Goal: Transaction & Acquisition: Book appointment/travel/reservation

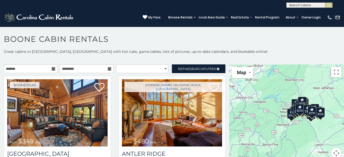
click at [52, 69] on icon at bounding box center [54, 69] width 4 height 4
click at [40, 65] on input "text" at bounding box center [31, 68] width 54 height 9
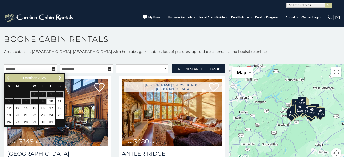
click at [58, 77] on span "Next" at bounding box center [60, 78] width 4 height 4
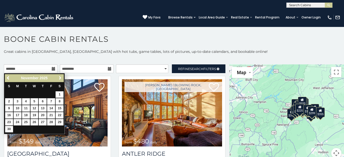
click at [58, 77] on span "Next" at bounding box center [60, 78] width 4 height 4
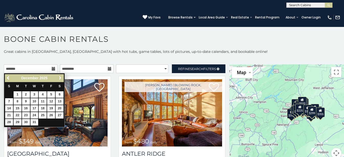
click at [58, 77] on span "Next" at bounding box center [60, 78] width 4 height 4
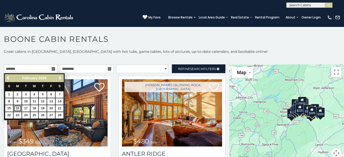
click at [16, 107] on link "16" at bounding box center [18, 108] width 8 height 6
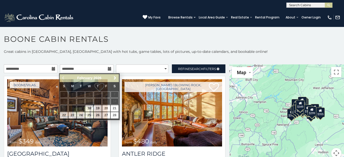
click at [52, 68] on icon at bounding box center [54, 69] width 4 height 4
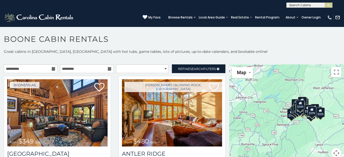
click at [52, 68] on icon at bounding box center [54, 69] width 4 height 4
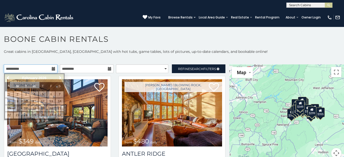
click at [15, 72] on input "**********" at bounding box center [31, 68] width 54 height 9
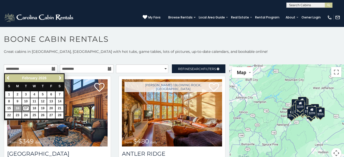
click at [26, 107] on link "17" at bounding box center [26, 108] width 8 height 6
type input "**********"
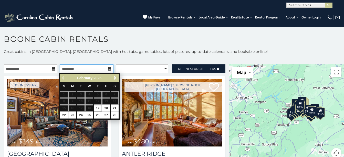
click at [100, 69] on input "text" at bounding box center [87, 68] width 54 height 9
click at [70, 114] on link "23" at bounding box center [72, 115] width 8 height 6
type input "**********"
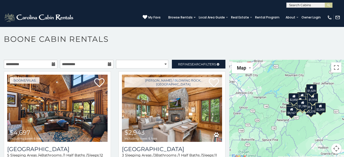
scroll to position [3, 0]
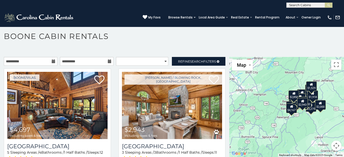
click at [202, 40] on h1 "Boone Cabin Rentals" at bounding box center [172, 39] width 344 height 15
click at [162, 62] on select "**********" at bounding box center [142, 61] width 53 height 9
select select "*********"
click at [116, 57] on select "**********" at bounding box center [142, 61] width 53 height 9
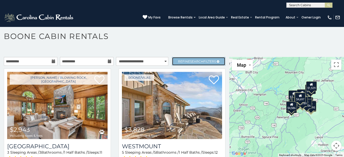
click at [193, 60] on span "Search" at bounding box center [196, 61] width 13 height 4
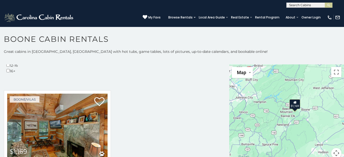
scroll to position [174, 0]
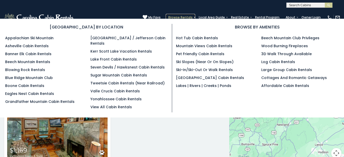
click at [166, 14] on link "Browse Rentals" at bounding box center [180, 17] width 29 height 7
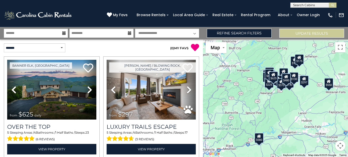
click at [65, 33] on icon at bounding box center [64, 33] width 4 height 4
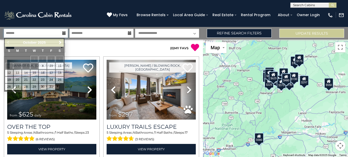
click at [46, 34] on input "text" at bounding box center [36, 33] width 64 height 9
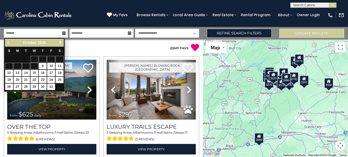
click at [58, 44] on link "Next" at bounding box center [60, 42] width 6 height 6
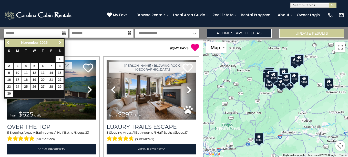
click at [59, 44] on span "Next" at bounding box center [60, 42] width 4 height 4
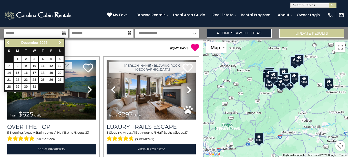
click at [59, 44] on span "Next" at bounding box center [60, 42] width 4 height 4
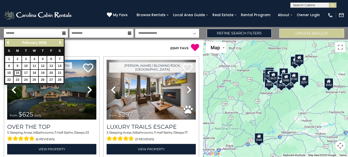
click at [17, 73] on link "16" at bounding box center [18, 73] width 8 height 6
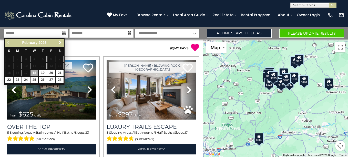
type input "*******"
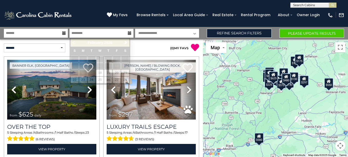
click at [130, 34] on icon at bounding box center [130, 33] width 4 height 4
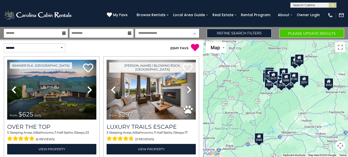
click at [130, 34] on icon at bounding box center [130, 33] width 4 height 4
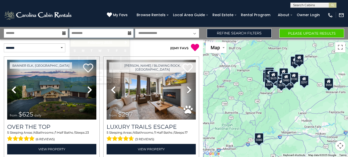
click at [120, 34] on input "text" at bounding box center [101, 33] width 64 height 9
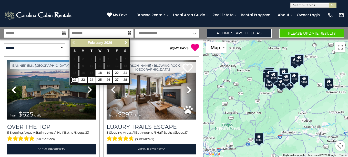
click at [75, 79] on link "22" at bounding box center [75, 80] width 8 height 6
type input "*******"
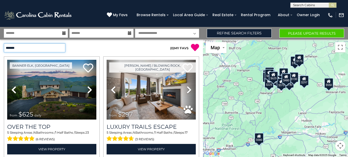
click at [62, 47] on select "**********" at bounding box center [35, 47] width 62 height 9
select select "*********"
click at [4, 43] on select "**********" at bounding box center [35, 47] width 62 height 9
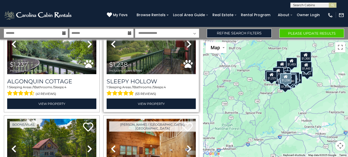
scroll to position [436, 0]
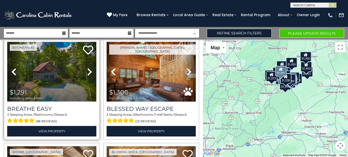
click at [46, 66] on img at bounding box center [51, 72] width 89 height 60
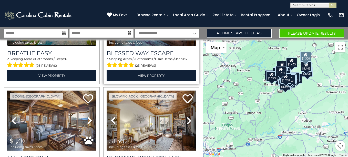
scroll to position [513, 0]
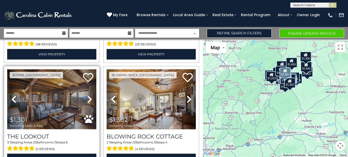
click at [58, 105] on img at bounding box center [51, 99] width 89 height 60
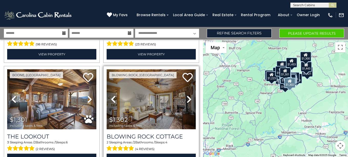
click at [176, 111] on img at bounding box center [151, 99] width 89 height 60
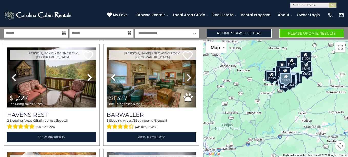
scroll to position [615, 0]
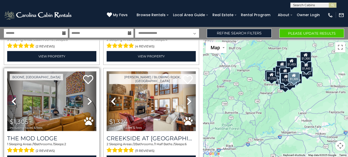
click at [66, 93] on img at bounding box center [51, 101] width 89 height 60
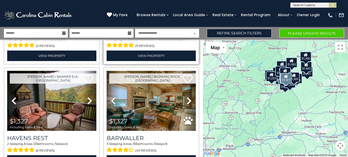
scroll to position [718, 0]
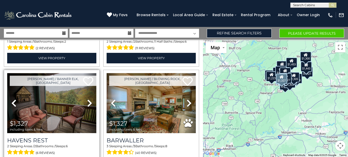
click at [57, 88] on img at bounding box center [51, 103] width 89 height 60
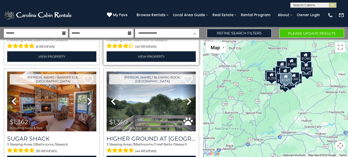
scroll to position [820, 0]
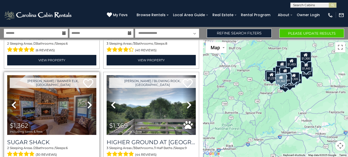
click at [41, 99] on img at bounding box center [51, 105] width 89 height 60
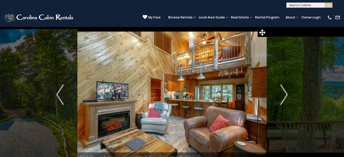
click at [284, 91] on img "Next" at bounding box center [284, 94] width 8 height 21
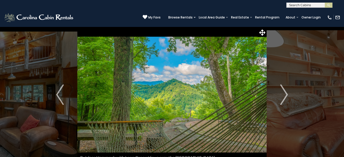
click at [284, 91] on img "Next" at bounding box center [284, 94] width 8 height 21
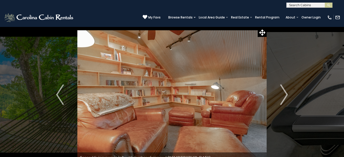
click at [284, 91] on img "Next" at bounding box center [284, 94] width 8 height 21
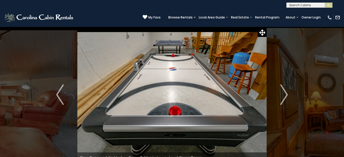
click at [284, 91] on img "Next" at bounding box center [284, 94] width 8 height 21
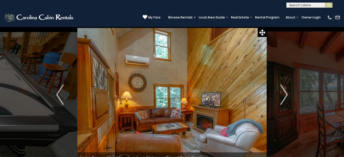
click at [284, 91] on img "Next" at bounding box center [284, 94] width 8 height 21
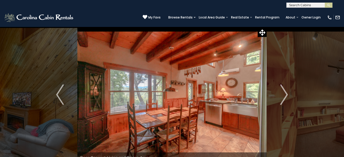
click at [284, 91] on img "Next" at bounding box center [284, 94] width 8 height 21
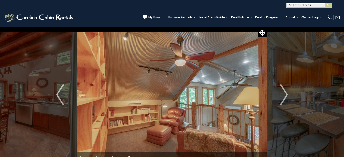
click at [284, 91] on img "Next" at bounding box center [284, 94] width 8 height 21
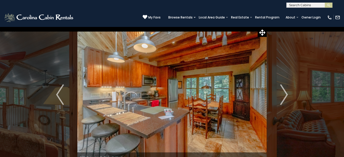
click at [284, 91] on img "Next" at bounding box center [284, 94] width 8 height 21
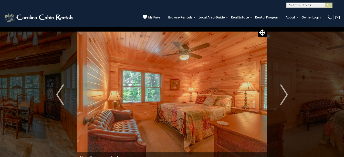
click at [284, 91] on img "Next" at bounding box center [284, 94] width 8 height 21
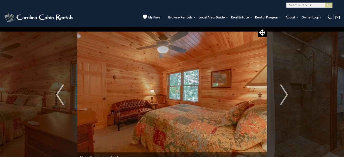
click at [284, 91] on img "Next" at bounding box center [284, 94] width 8 height 21
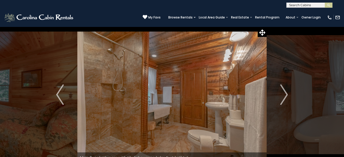
click at [284, 91] on img "Next" at bounding box center [284, 94] width 8 height 21
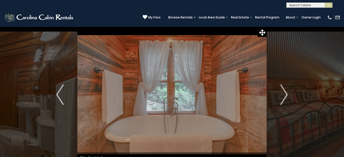
click at [284, 91] on img "Next" at bounding box center [284, 94] width 8 height 21
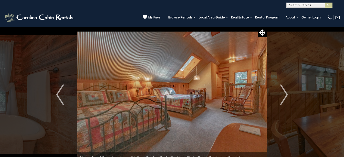
click at [284, 91] on img "Next" at bounding box center [284, 94] width 8 height 21
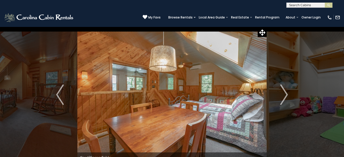
click at [284, 91] on img "Next" at bounding box center [284, 94] width 8 height 21
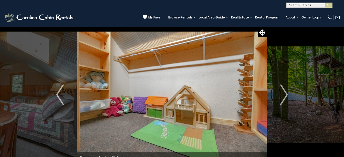
click at [284, 91] on img "Next" at bounding box center [284, 94] width 8 height 21
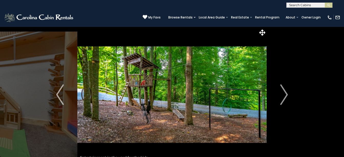
click at [284, 91] on img "Next" at bounding box center [284, 94] width 8 height 21
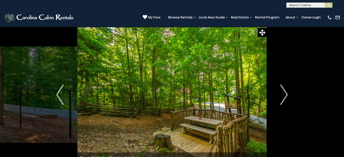
click at [284, 91] on img "Next" at bounding box center [284, 94] width 8 height 21
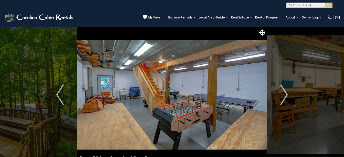
click at [284, 91] on img "Next" at bounding box center [284, 94] width 8 height 21
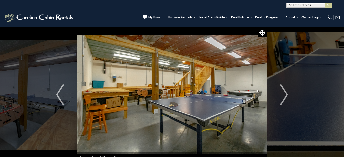
click at [284, 91] on img "Next" at bounding box center [284, 94] width 8 height 21
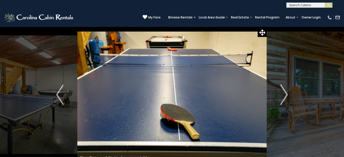
click at [284, 91] on img "Next" at bounding box center [284, 94] width 8 height 21
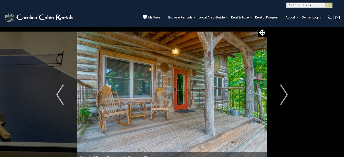
click at [284, 91] on img "Next" at bounding box center [284, 94] width 8 height 21
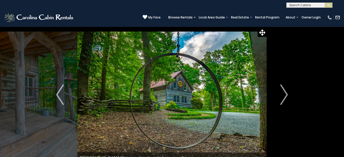
click at [284, 91] on img "Next" at bounding box center [284, 94] width 8 height 21
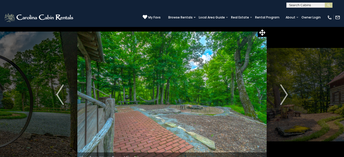
click at [284, 91] on img "Next" at bounding box center [284, 94] width 8 height 21
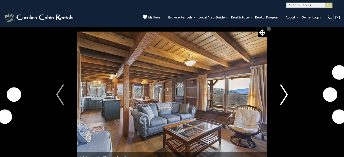
click at [286, 91] on img "Next" at bounding box center [284, 94] width 8 height 21
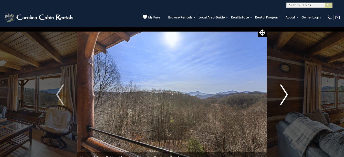
click at [286, 91] on img "Next" at bounding box center [284, 94] width 8 height 21
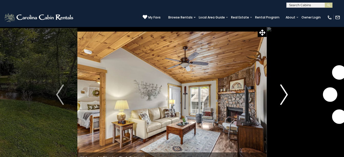
click at [286, 93] on img "Next" at bounding box center [284, 94] width 8 height 21
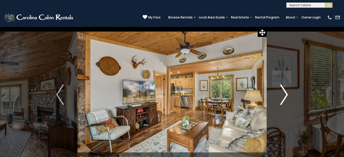
click at [286, 93] on img "Next" at bounding box center [284, 94] width 8 height 21
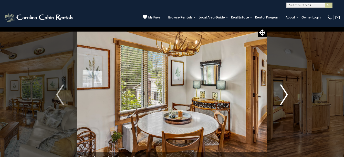
click at [286, 93] on img "Next" at bounding box center [284, 94] width 8 height 21
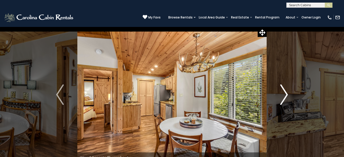
click at [286, 93] on img "Next" at bounding box center [284, 94] width 8 height 21
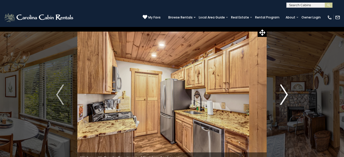
click at [286, 93] on img "Next" at bounding box center [284, 94] width 8 height 21
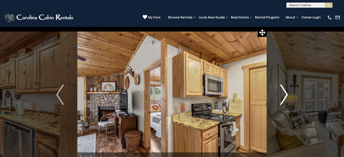
click at [286, 93] on img "Next" at bounding box center [284, 94] width 8 height 21
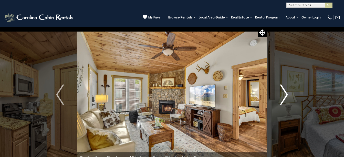
click at [286, 93] on img "Next" at bounding box center [284, 94] width 8 height 21
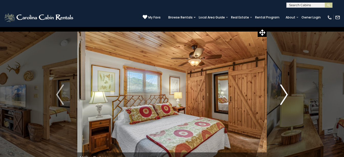
click at [286, 93] on img "Next" at bounding box center [284, 94] width 8 height 21
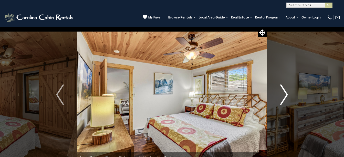
click at [286, 93] on img "Next" at bounding box center [284, 94] width 8 height 21
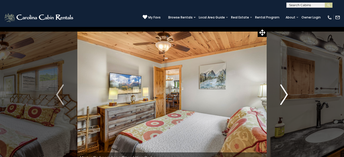
click at [286, 93] on img "Next" at bounding box center [284, 94] width 8 height 21
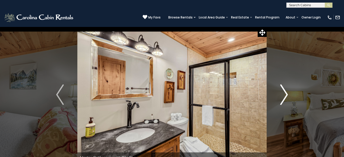
click at [286, 93] on img "Next" at bounding box center [284, 94] width 8 height 21
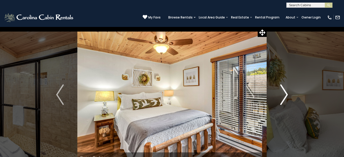
click at [286, 93] on img "Next" at bounding box center [284, 94] width 8 height 21
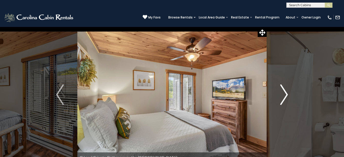
click at [286, 93] on img "Next" at bounding box center [284, 94] width 8 height 21
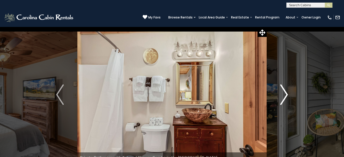
click at [286, 93] on img "Next" at bounding box center [284, 94] width 8 height 21
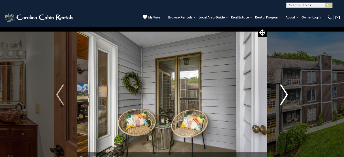
click at [286, 93] on img "Next" at bounding box center [284, 94] width 8 height 21
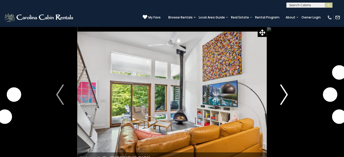
click at [285, 94] on img "Next" at bounding box center [284, 94] width 8 height 21
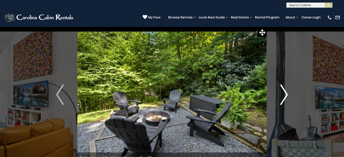
click at [285, 94] on img "Next" at bounding box center [284, 94] width 8 height 21
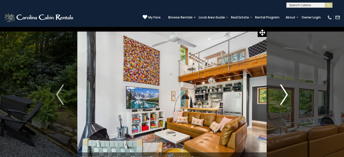
click at [285, 94] on img "Next" at bounding box center [284, 94] width 8 height 21
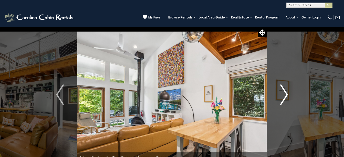
click at [285, 94] on img "Next" at bounding box center [284, 94] width 8 height 21
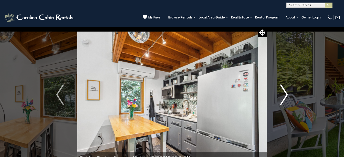
click at [285, 94] on img "Next" at bounding box center [284, 94] width 8 height 21
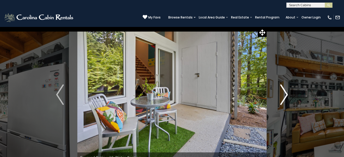
click at [285, 94] on img "Next" at bounding box center [284, 94] width 8 height 21
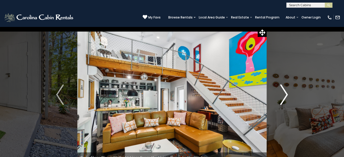
click at [285, 94] on img "Next" at bounding box center [284, 94] width 8 height 21
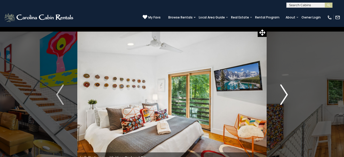
click at [285, 94] on img "Next" at bounding box center [284, 94] width 8 height 21
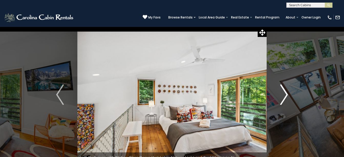
click at [285, 94] on img "Next" at bounding box center [284, 94] width 8 height 21
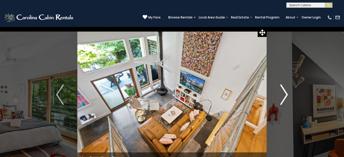
click at [285, 94] on img "Next" at bounding box center [284, 94] width 8 height 21
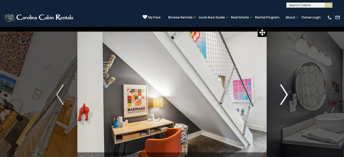
click at [285, 94] on img "Next" at bounding box center [284, 94] width 8 height 21
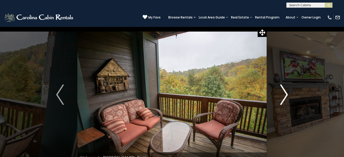
click at [285, 93] on img "Next" at bounding box center [284, 94] width 8 height 21
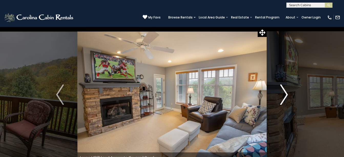
click at [285, 93] on img "Next" at bounding box center [284, 94] width 8 height 21
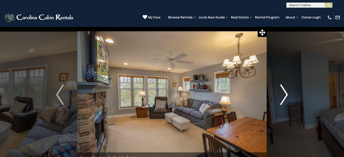
click at [285, 93] on img "Next" at bounding box center [284, 94] width 8 height 21
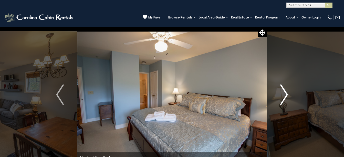
click at [285, 93] on img "Next" at bounding box center [284, 94] width 8 height 21
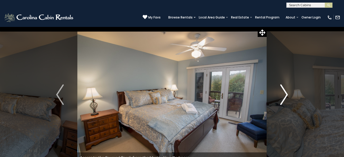
click at [285, 93] on img "Next" at bounding box center [284, 94] width 8 height 21
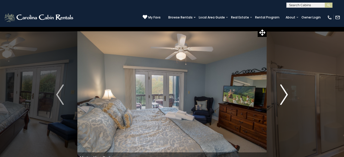
click at [285, 93] on img "Next" at bounding box center [284, 94] width 8 height 21
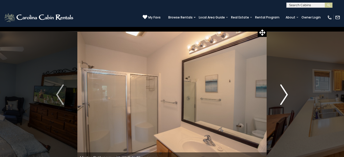
click at [285, 93] on img "Next" at bounding box center [284, 94] width 8 height 21
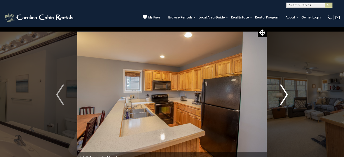
click at [285, 93] on img "Next" at bounding box center [284, 94] width 8 height 21
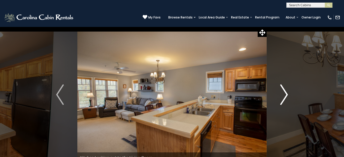
click at [285, 93] on img "Next" at bounding box center [284, 94] width 8 height 21
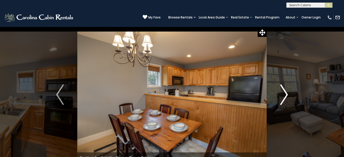
click at [285, 93] on img "Next" at bounding box center [284, 94] width 8 height 21
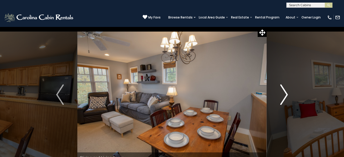
click at [285, 93] on img "Next" at bounding box center [284, 94] width 8 height 21
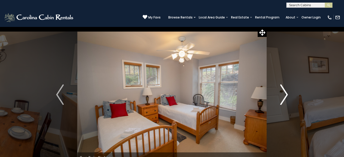
click at [285, 93] on img "Next" at bounding box center [284, 94] width 8 height 21
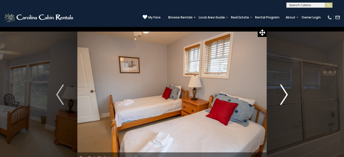
click at [285, 93] on img "Next" at bounding box center [284, 94] width 8 height 21
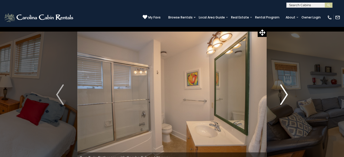
click at [285, 93] on img "Next" at bounding box center [284, 94] width 8 height 21
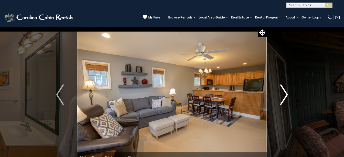
click at [285, 93] on img "Next" at bounding box center [284, 94] width 8 height 21
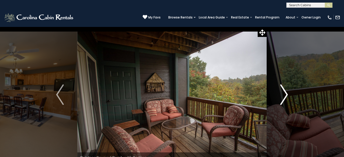
click at [285, 93] on img "Next" at bounding box center [284, 94] width 8 height 21
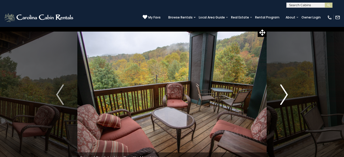
click at [285, 93] on img "Next" at bounding box center [284, 94] width 8 height 21
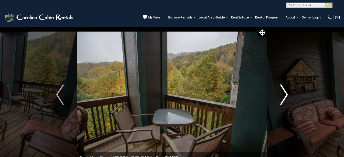
click at [285, 93] on img "Next" at bounding box center [284, 94] width 8 height 21
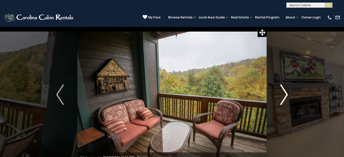
click at [285, 93] on img "Next" at bounding box center [284, 94] width 8 height 21
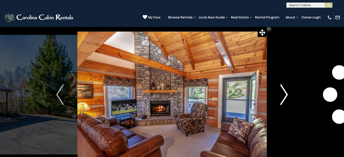
click at [285, 93] on img "Next" at bounding box center [284, 94] width 8 height 21
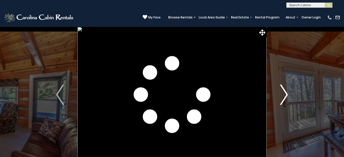
click at [285, 93] on img "Next" at bounding box center [284, 94] width 8 height 21
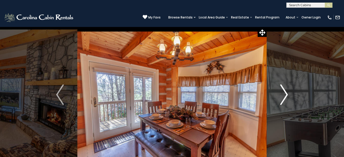
click at [285, 93] on img "Next" at bounding box center [284, 94] width 8 height 21
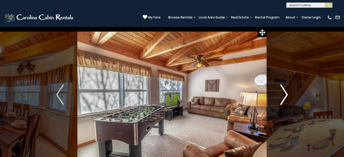
click at [285, 93] on img "Next" at bounding box center [284, 94] width 8 height 21
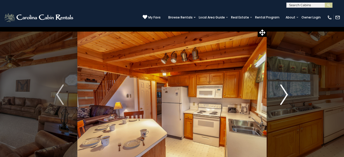
click at [285, 93] on img "Next" at bounding box center [284, 94] width 8 height 21
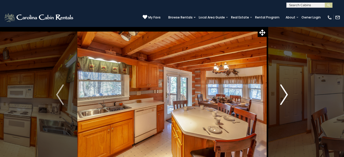
click at [285, 93] on img "Next" at bounding box center [284, 94] width 8 height 21
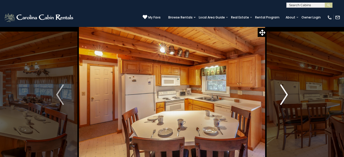
click at [285, 93] on img "Next" at bounding box center [284, 94] width 8 height 21
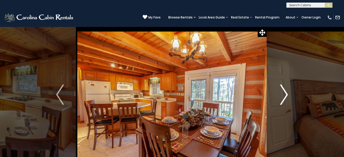
click at [285, 93] on img "Next" at bounding box center [284, 94] width 8 height 21
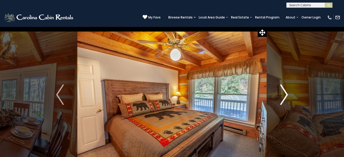
click at [285, 93] on img "Next" at bounding box center [284, 94] width 8 height 21
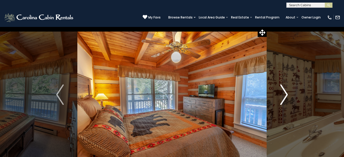
click at [285, 93] on img "Next" at bounding box center [284, 94] width 8 height 21
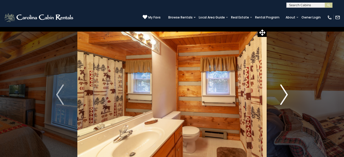
click at [285, 93] on img "Next" at bounding box center [284, 94] width 8 height 21
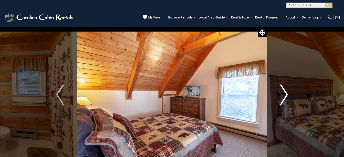
click at [285, 93] on img "Next" at bounding box center [284, 94] width 8 height 21
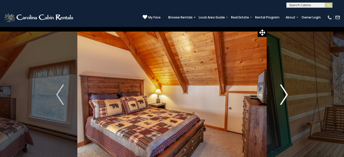
click at [285, 93] on img "Next" at bounding box center [284, 94] width 8 height 21
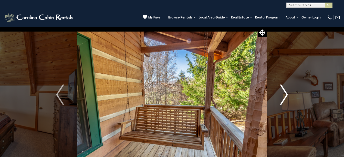
click at [285, 93] on img "Next" at bounding box center [284, 94] width 8 height 21
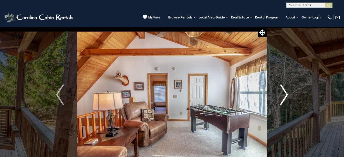
click at [285, 93] on img "Next" at bounding box center [284, 94] width 8 height 21
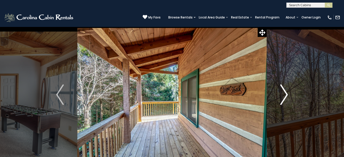
click at [285, 93] on img "Next" at bounding box center [284, 94] width 8 height 21
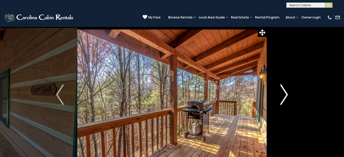
click at [285, 93] on img "Next" at bounding box center [284, 94] width 8 height 21
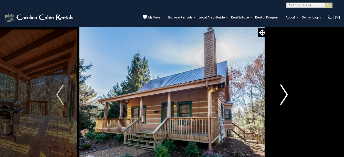
click at [285, 93] on img "Next" at bounding box center [284, 94] width 8 height 21
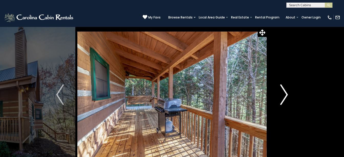
click at [285, 93] on img "Next" at bounding box center [284, 94] width 8 height 21
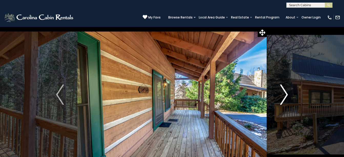
click at [285, 93] on img "Next" at bounding box center [284, 94] width 8 height 21
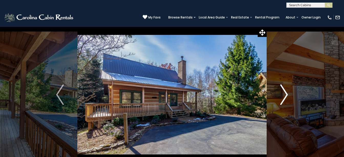
click at [285, 93] on img "Next" at bounding box center [284, 94] width 8 height 21
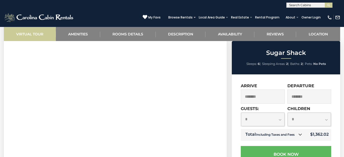
scroll to position [256, 0]
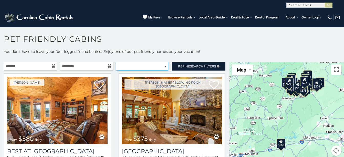
click at [162, 65] on select "**********" at bounding box center [142, 66] width 53 height 9
click at [116, 62] on select "**********" at bounding box center [142, 66] width 53 height 9
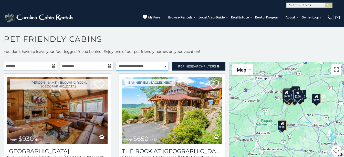
click at [163, 64] on select "**********" at bounding box center [142, 66] width 53 height 9
select select "*********"
click at [116, 62] on select "**********" at bounding box center [142, 66] width 53 height 9
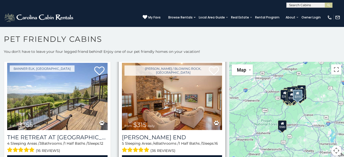
scroll to position [231, 0]
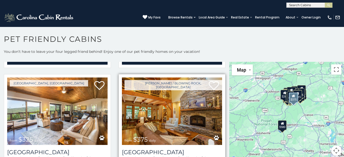
click at [182, 103] on img at bounding box center [172, 110] width 100 height 67
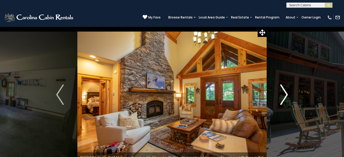
click at [287, 95] on img "Next" at bounding box center [284, 94] width 8 height 21
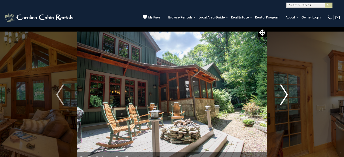
click at [287, 95] on img "Next" at bounding box center [284, 94] width 8 height 21
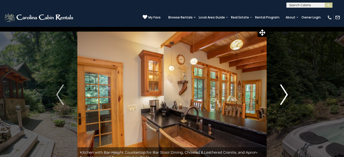
click at [287, 95] on img "Next" at bounding box center [284, 94] width 8 height 21
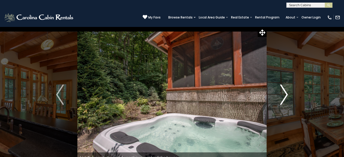
click at [285, 95] on img "Next" at bounding box center [284, 94] width 8 height 21
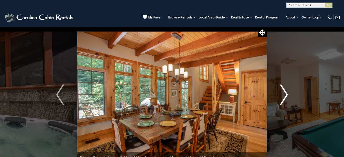
click at [285, 95] on img "Next" at bounding box center [284, 94] width 8 height 21
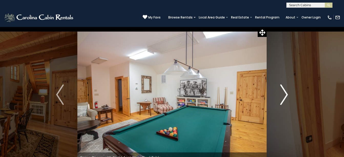
click at [285, 95] on img "Next" at bounding box center [284, 94] width 8 height 21
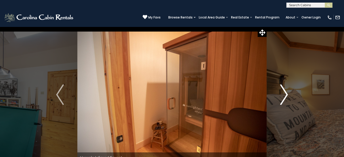
click at [285, 95] on img "Next" at bounding box center [284, 94] width 8 height 21
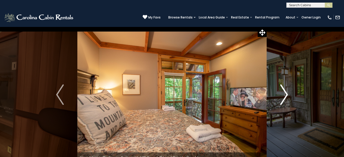
click at [285, 95] on img "Next" at bounding box center [284, 94] width 8 height 21
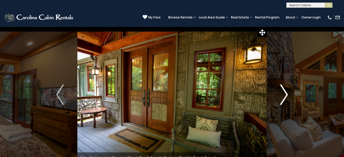
click at [285, 95] on img "Next" at bounding box center [284, 94] width 8 height 21
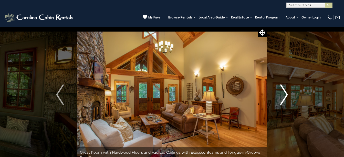
click at [285, 95] on img "Next" at bounding box center [284, 94] width 8 height 21
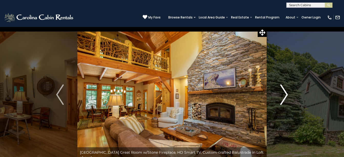
click at [285, 95] on img "Next" at bounding box center [284, 94] width 8 height 21
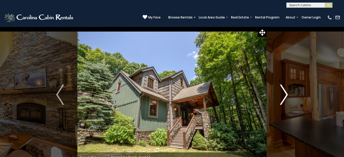
click at [285, 95] on img "Next" at bounding box center [284, 94] width 8 height 21
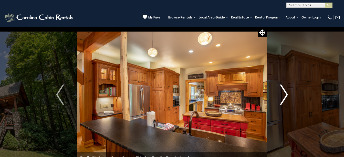
click at [285, 95] on img "Next" at bounding box center [284, 94] width 8 height 21
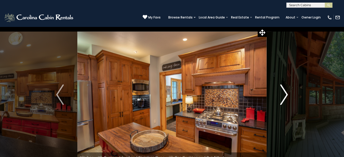
click at [285, 95] on img "Next" at bounding box center [284, 94] width 8 height 21
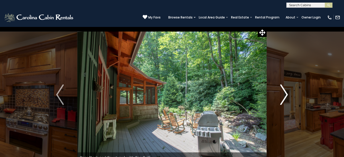
click at [285, 95] on img "Next" at bounding box center [284, 94] width 8 height 21
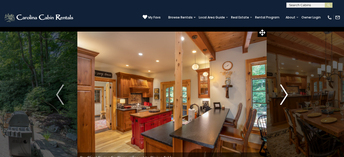
click at [285, 95] on img "Next" at bounding box center [284, 94] width 8 height 21
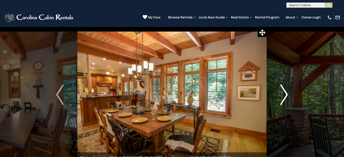
click at [285, 95] on img "Next" at bounding box center [284, 94] width 8 height 21
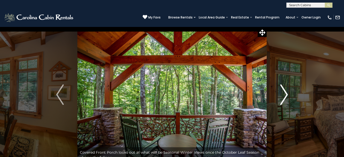
click at [285, 95] on img "Next" at bounding box center [284, 94] width 8 height 21
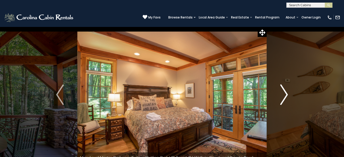
click at [285, 95] on img "Next" at bounding box center [284, 94] width 8 height 21
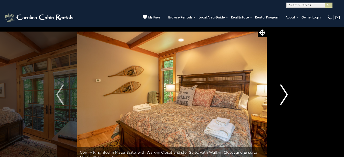
click at [285, 95] on img "Next" at bounding box center [284, 94] width 8 height 21
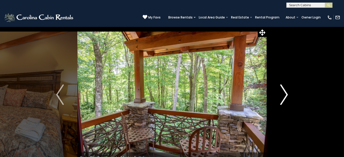
click at [285, 95] on img "Next" at bounding box center [284, 94] width 8 height 21
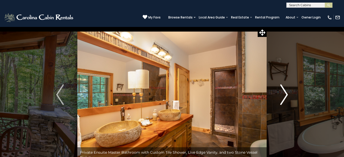
click at [285, 95] on img "Next" at bounding box center [284, 94] width 8 height 21
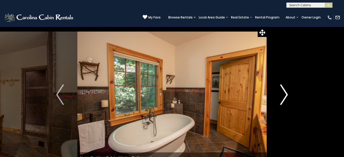
click at [285, 95] on img "Next" at bounding box center [284, 94] width 8 height 21
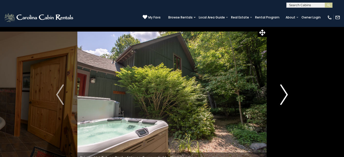
click at [285, 95] on img "Next" at bounding box center [284, 94] width 8 height 21
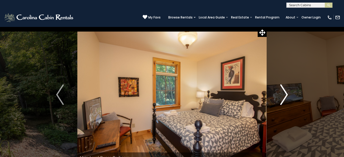
click at [285, 95] on img "Next" at bounding box center [284, 94] width 8 height 21
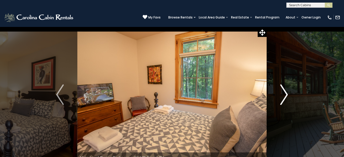
click at [285, 95] on img "Next" at bounding box center [284, 94] width 8 height 21
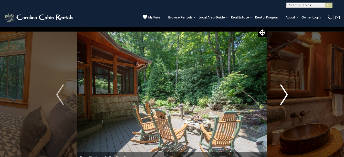
click at [285, 95] on img "Next" at bounding box center [284, 94] width 8 height 21
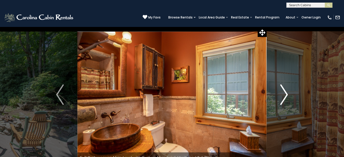
click at [285, 95] on img "Next" at bounding box center [284, 94] width 8 height 21
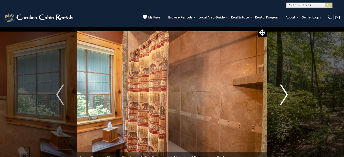
click at [285, 95] on img "Next" at bounding box center [284, 94] width 8 height 21
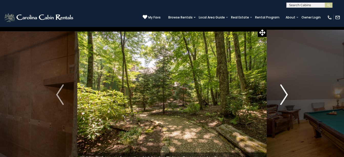
click at [285, 95] on img "Next" at bounding box center [284, 94] width 8 height 21
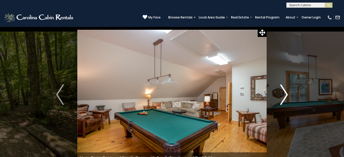
click at [285, 95] on img "Next" at bounding box center [284, 94] width 8 height 21
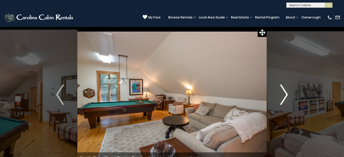
click at [285, 95] on img "Next" at bounding box center [284, 94] width 8 height 21
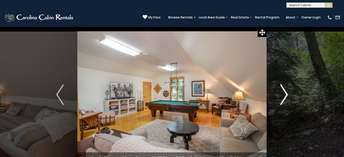
click at [285, 95] on img "Next" at bounding box center [284, 94] width 8 height 21
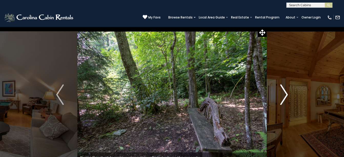
click at [285, 95] on img "Next" at bounding box center [284, 94] width 8 height 21
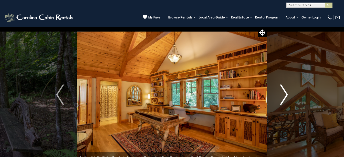
click at [285, 95] on img "Next" at bounding box center [284, 94] width 8 height 21
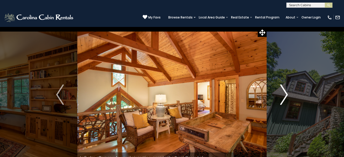
click at [285, 95] on img "Next" at bounding box center [284, 94] width 8 height 21
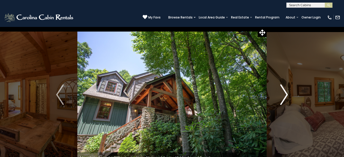
click at [285, 95] on img "Next" at bounding box center [284, 94] width 8 height 21
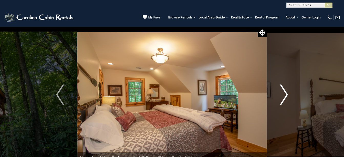
click at [285, 95] on img "Next" at bounding box center [284, 94] width 8 height 21
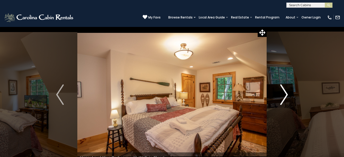
click at [285, 95] on img "Next" at bounding box center [284, 94] width 8 height 21
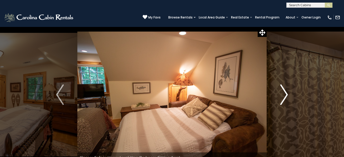
click at [285, 95] on img "Next" at bounding box center [284, 94] width 8 height 21
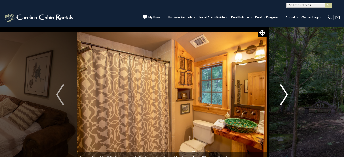
click at [285, 95] on img "Next" at bounding box center [284, 94] width 8 height 21
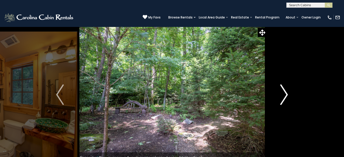
click at [285, 95] on img "Next" at bounding box center [284, 94] width 8 height 21
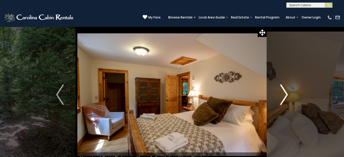
click at [285, 95] on img "Next" at bounding box center [284, 94] width 8 height 21
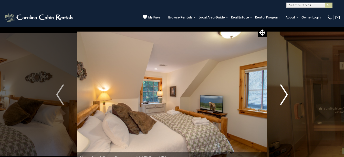
click at [285, 95] on img "Next" at bounding box center [284, 94] width 8 height 21
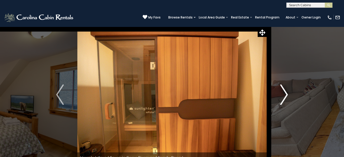
click at [285, 95] on img "Next" at bounding box center [284, 94] width 8 height 21
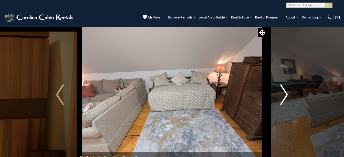
click at [285, 95] on img "Next" at bounding box center [284, 94] width 8 height 21
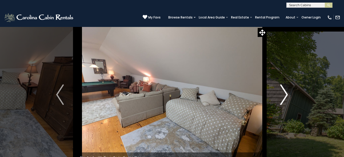
click at [285, 95] on img "Next" at bounding box center [284, 94] width 8 height 21
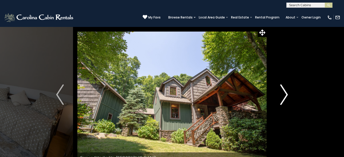
click at [285, 95] on img "Next" at bounding box center [284, 94] width 8 height 21
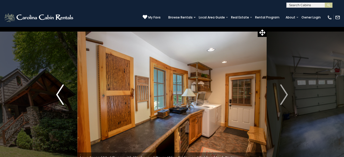
click at [63, 94] on img "Previous" at bounding box center [60, 94] width 8 height 21
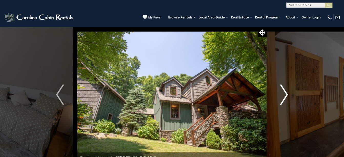
click at [284, 94] on img "Next" at bounding box center [284, 94] width 8 height 21
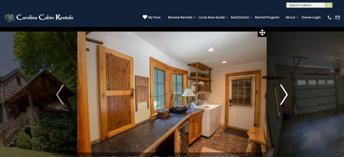
click at [284, 94] on img "Next" at bounding box center [284, 94] width 8 height 21
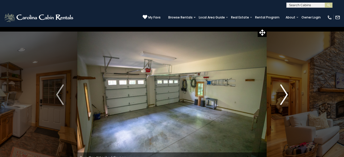
click at [284, 94] on img "Next" at bounding box center [284, 94] width 8 height 21
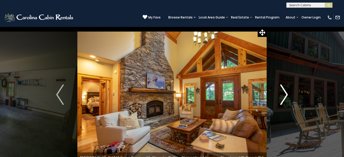
click at [284, 94] on img "Next" at bounding box center [284, 94] width 8 height 21
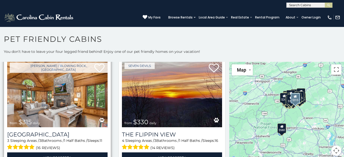
scroll to position [26, 0]
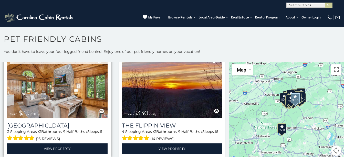
click at [47, 97] on img at bounding box center [57, 84] width 100 height 67
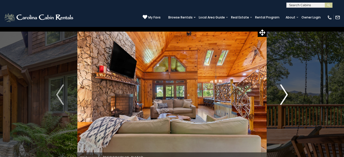
click at [286, 94] on img "Next" at bounding box center [284, 94] width 8 height 21
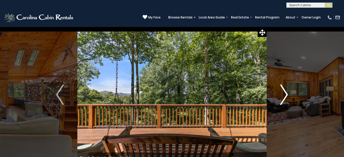
click at [286, 94] on img "Next" at bounding box center [284, 94] width 8 height 21
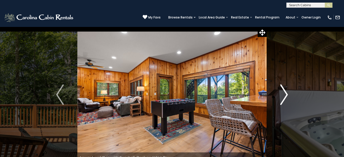
click at [286, 94] on img "Next" at bounding box center [284, 94] width 8 height 21
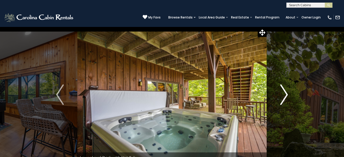
click at [286, 94] on img "Next" at bounding box center [284, 94] width 8 height 21
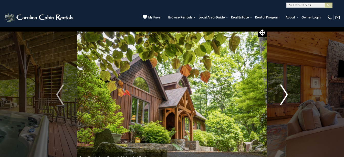
click at [286, 94] on img "Next" at bounding box center [284, 94] width 8 height 21
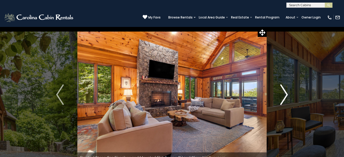
click at [286, 94] on img "Next" at bounding box center [284, 94] width 8 height 21
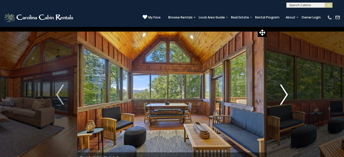
click at [286, 94] on img "Next" at bounding box center [284, 94] width 8 height 21
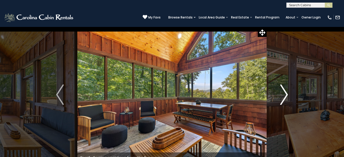
click at [286, 94] on img "Next" at bounding box center [284, 94] width 8 height 21
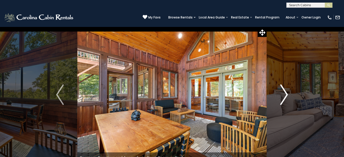
click at [286, 94] on img "Next" at bounding box center [284, 94] width 8 height 21
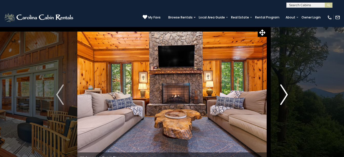
click at [286, 94] on img "Next" at bounding box center [284, 94] width 8 height 21
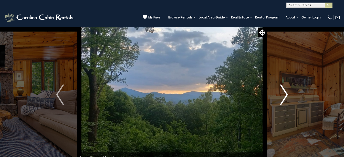
click at [286, 94] on img "Next" at bounding box center [284, 94] width 8 height 21
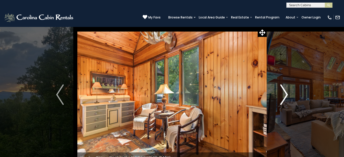
click at [286, 94] on img "Next" at bounding box center [284, 94] width 8 height 21
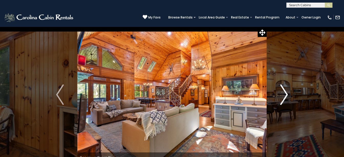
click at [286, 94] on img "Next" at bounding box center [284, 94] width 8 height 21
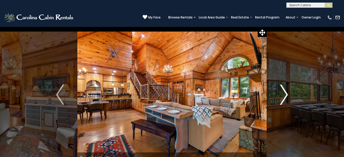
click at [286, 94] on img "Next" at bounding box center [284, 94] width 8 height 21
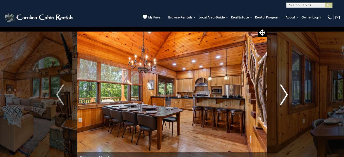
click at [286, 94] on img "Next" at bounding box center [284, 94] width 8 height 21
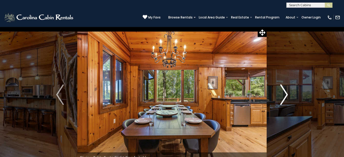
click at [286, 94] on img "Next" at bounding box center [284, 94] width 8 height 21
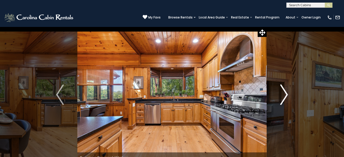
click at [286, 94] on img "Next" at bounding box center [284, 94] width 8 height 21
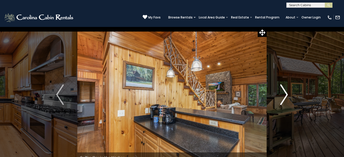
click at [286, 94] on img "Next" at bounding box center [284, 94] width 8 height 21
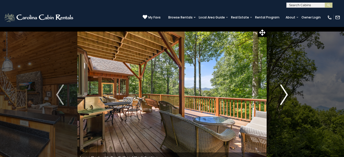
click at [286, 94] on img "Next" at bounding box center [284, 94] width 8 height 21
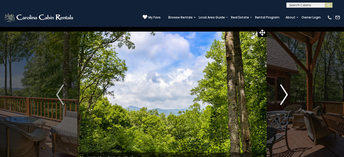
click at [286, 94] on img "Next" at bounding box center [284, 94] width 8 height 21
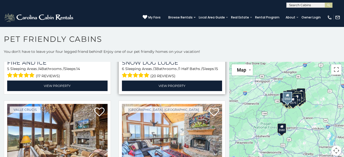
scroll to position [461, 0]
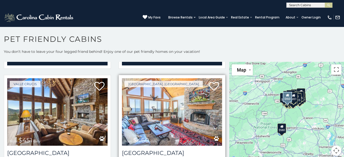
click at [161, 105] on img at bounding box center [172, 111] width 100 height 67
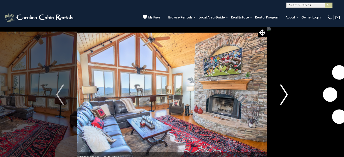
click at [286, 95] on img "Next" at bounding box center [284, 94] width 8 height 21
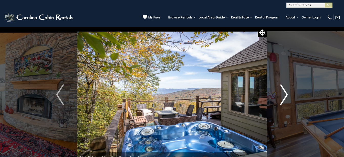
click at [286, 95] on img "Next" at bounding box center [284, 94] width 8 height 21
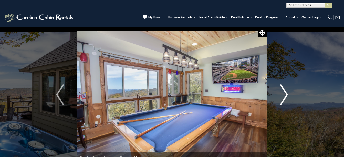
click at [286, 95] on img "Next" at bounding box center [284, 94] width 8 height 21
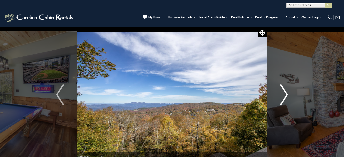
click at [286, 95] on img "Next" at bounding box center [284, 94] width 8 height 21
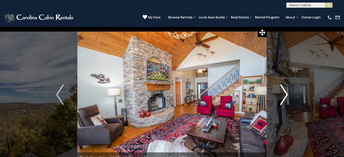
click at [284, 95] on img "Next" at bounding box center [284, 94] width 8 height 21
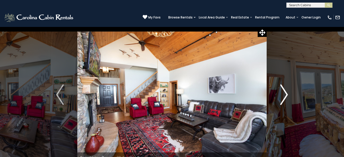
click at [284, 95] on img "Next" at bounding box center [284, 94] width 8 height 21
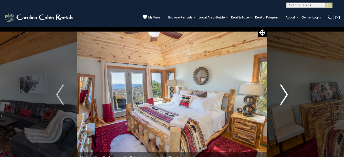
click at [284, 95] on img "Next" at bounding box center [284, 94] width 8 height 21
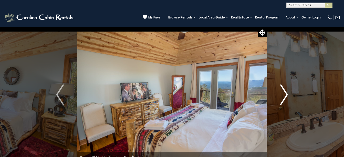
click at [284, 95] on img "Next" at bounding box center [284, 94] width 8 height 21
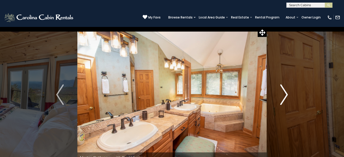
click at [284, 95] on img "Next" at bounding box center [284, 94] width 8 height 21
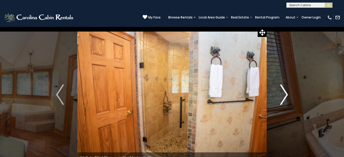
click at [284, 95] on img "Next" at bounding box center [284, 94] width 8 height 21
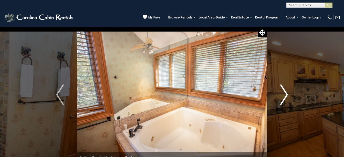
click at [284, 95] on img "Next" at bounding box center [284, 94] width 8 height 21
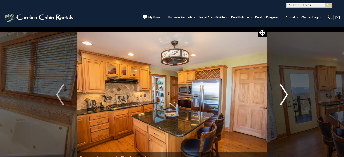
click at [284, 95] on img "Next" at bounding box center [284, 94] width 8 height 21
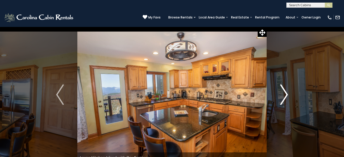
click at [284, 95] on img "Next" at bounding box center [284, 94] width 8 height 21
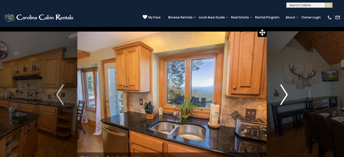
click at [284, 95] on img "Next" at bounding box center [284, 94] width 8 height 21
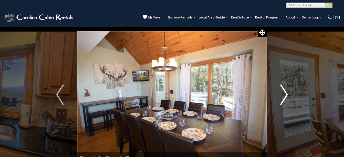
click at [284, 95] on img "Next" at bounding box center [284, 94] width 8 height 21
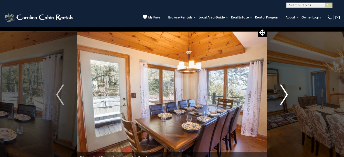
click at [284, 95] on img "Next" at bounding box center [284, 94] width 8 height 21
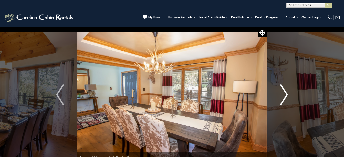
click at [284, 95] on img "Next" at bounding box center [284, 94] width 8 height 21
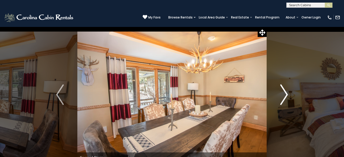
click at [284, 95] on img "Next" at bounding box center [284, 94] width 8 height 21
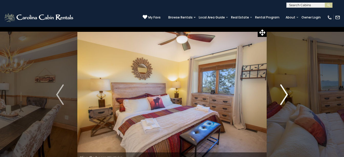
click at [284, 95] on img "Next" at bounding box center [284, 94] width 8 height 21
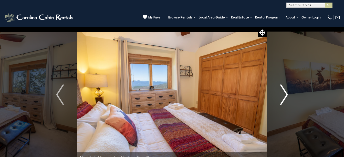
click at [284, 95] on img "Next" at bounding box center [284, 94] width 8 height 21
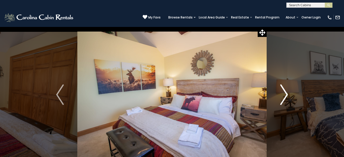
click at [284, 95] on img "Next" at bounding box center [284, 94] width 8 height 21
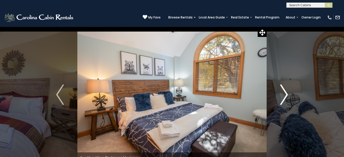
click at [284, 95] on img "Next" at bounding box center [284, 94] width 8 height 21
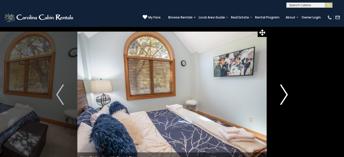
click at [284, 95] on img "Next" at bounding box center [284, 94] width 8 height 21
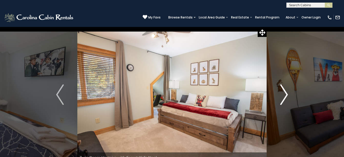
click at [284, 95] on img "Next" at bounding box center [284, 94] width 8 height 21
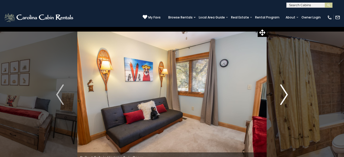
click at [284, 95] on img "Next" at bounding box center [284, 94] width 8 height 21
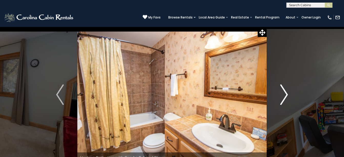
click at [284, 95] on img "Next" at bounding box center [284, 94] width 8 height 21
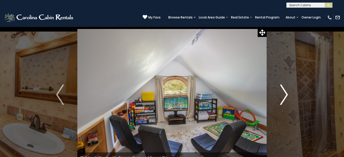
click at [284, 95] on img "Next" at bounding box center [284, 94] width 8 height 21
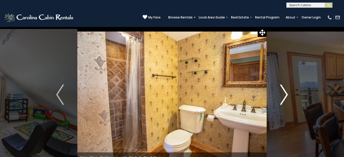
click at [284, 95] on img "Next" at bounding box center [284, 94] width 8 height 21
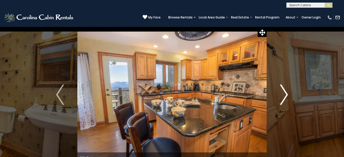
click at [284, 95] on img "Next" at bounding box center [284, 94] width 8 height 21
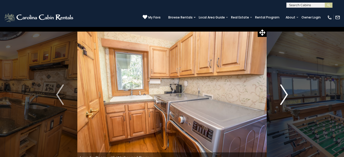
click at [284, 95] on img "Next" at bounding box center [284, 94] width 8 height 21
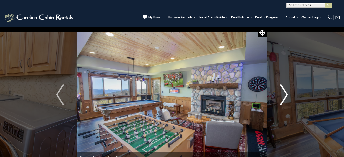
click at [284, 95] on img "Next" at bounding box center [284, 94] width 8 height 21
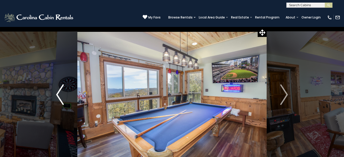
click at [63, 97] on img "Previous" at bounding box center [60, 94] width 8 height 21
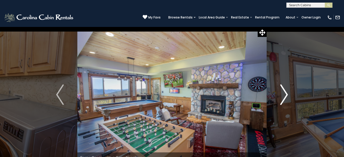
click at [287, 96] on img "Next" at bounding box center [284, 94] width 8 height 21
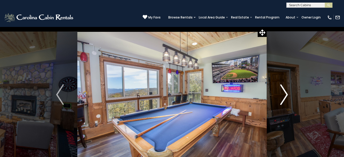
click at [287, 96] on img "Next" at bounding box center [284, 94] width 8 height 21
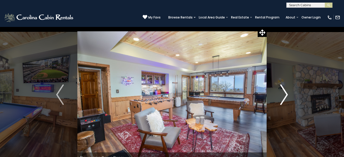
click at [287, 96] on img "Next" at bounding box center [284, 94] width 8 height 21
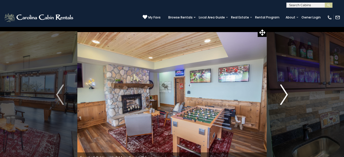
click at [287, 96] on img "Next" at bounding box center [284, 94] width 8 height 21
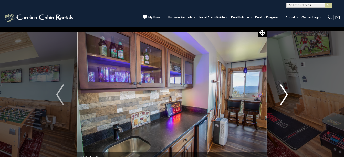
click at [286, 96] on img "Next" at bounding box center [284, 94] width 8 height 21
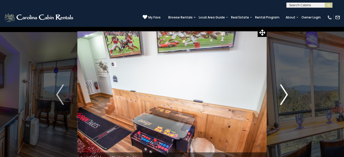
click at [286, 96] on img "Next" at bounding box center [284, 94] width 8 height 21
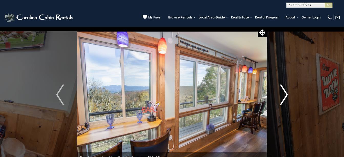
click at [286, 96] on img "Next" at bounding box center [284, 94] width 8 height 21
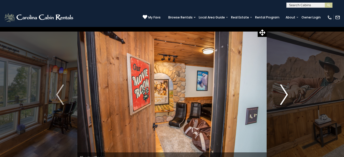
click at [286, 96] on img "Next" at bounding box center [284, 94] width 8 height 21
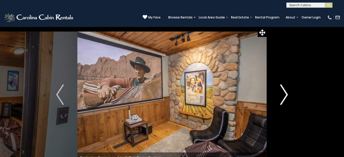
click at [286, 96] on img "Next" at bounding box center [284, 94] width 8 height 21
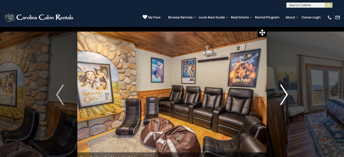
click at [286, 96] on img "Next" at bounding box center [284, 94] width 8 height 21
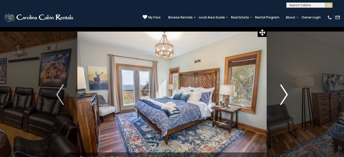
click at [286, 96] on img "Next" at bounding box center [284, 94] width 8 height 21
